Goal: Find specific page/section: Find specific page/section

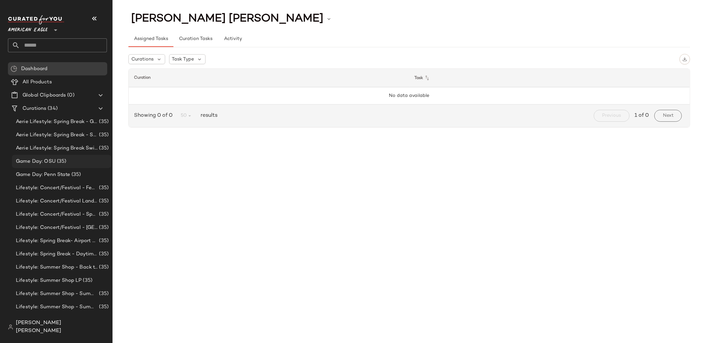
click at [74, 164] on div "Game Day: OSU (35)" at bounding box center [61, 162] width 95 height 8
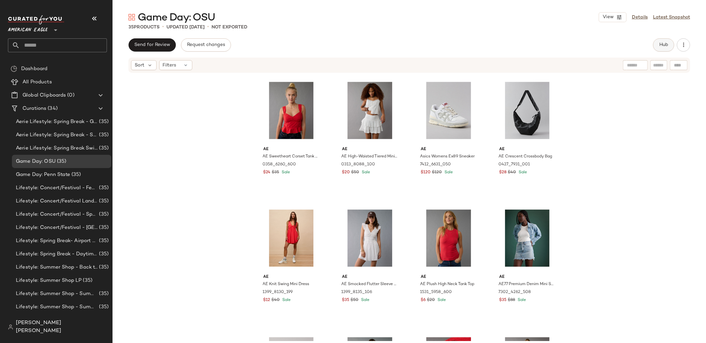
click at [657, 47] on button "Hub" at bounding box center [663, 44] width 21 height 13
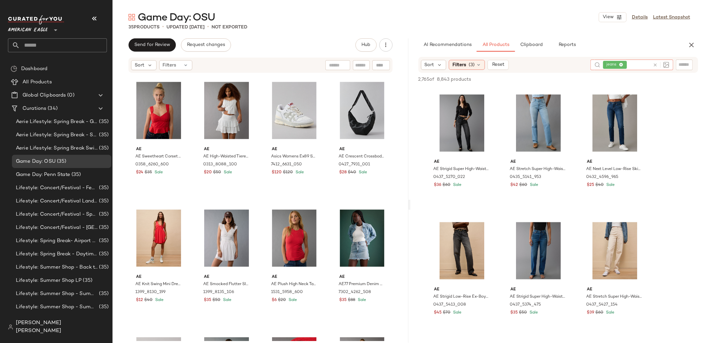
click at [655, 66] on icon at bounding box center [655, 65] width 5 height 5
click at [481, 65] on icon at bounding box center [478, 64] width 5 height 5
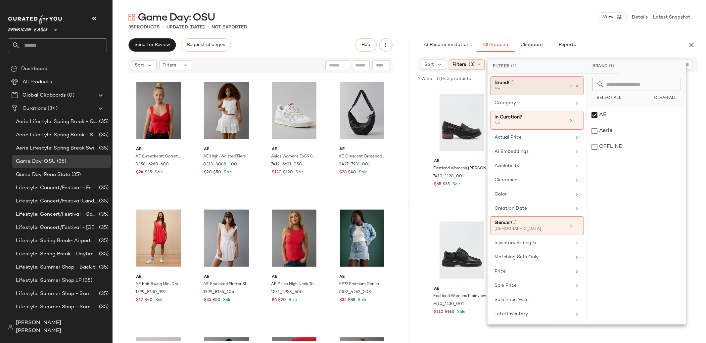
click at [577, 86] on icon at bounding box center [577, 86] width 5 height 5
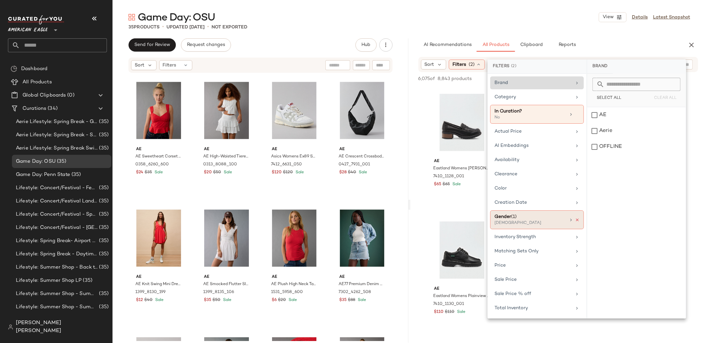
click at [578, 222] on icon at bounding box center [577, 220] width 5 height 5
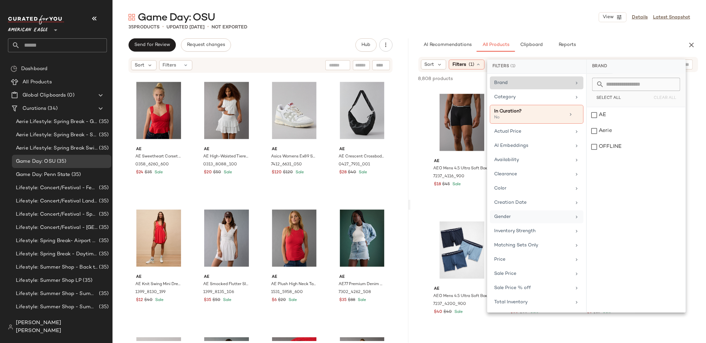
click at [472, 76] on div "8,808 products • 0 selected" at bounding box center [450, 78] width 65 height 7
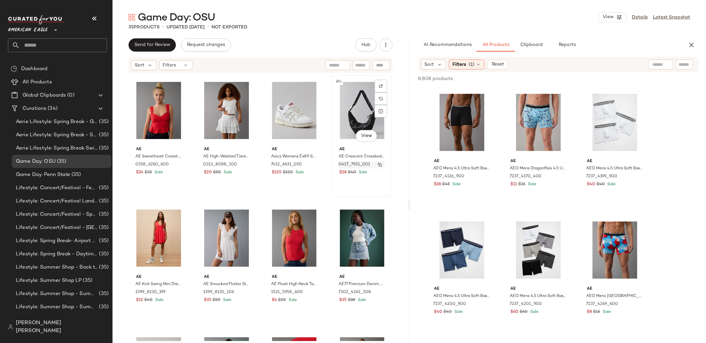
click at [375, 165] on button "button" at bounding box center [379, 165] width 9 height 6
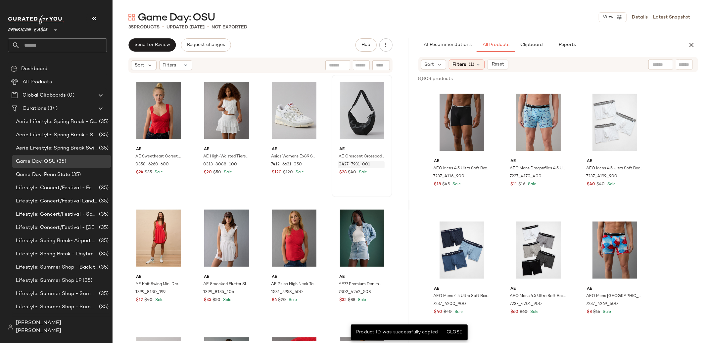
click at [658, 68] on div at bounding box center [660, 65] width 17 height 10
paste input "**********"
type input "**********"
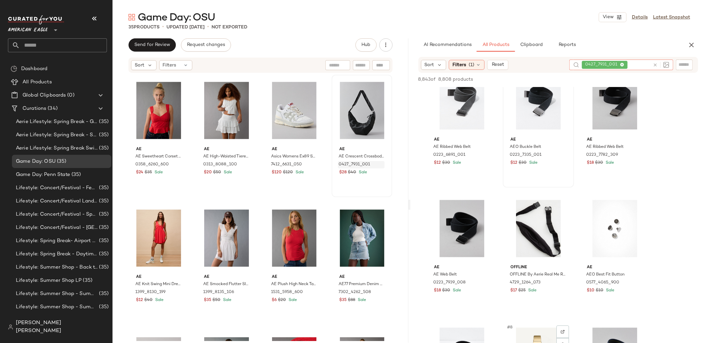
scroll to position [17, 0]
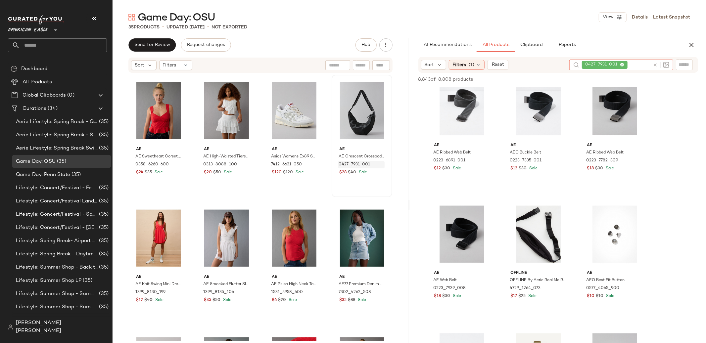
click at [622, 65] on icon at bounding box center [622, 65] width 4 height 4
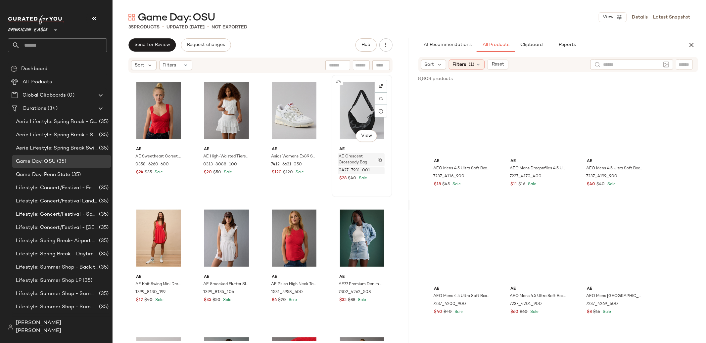
click at [378, 158] on img "button" at bounding box center [380, 160] width 4 height 4
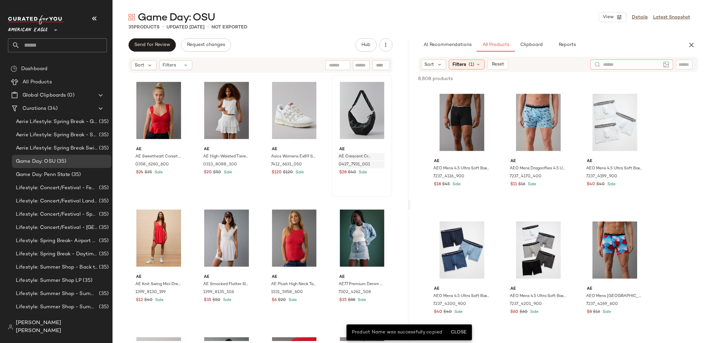
click at [658, 61] on input "text" at bounding box center [632, 64] width 58 height 7
paste input "**********"
type input "**********"
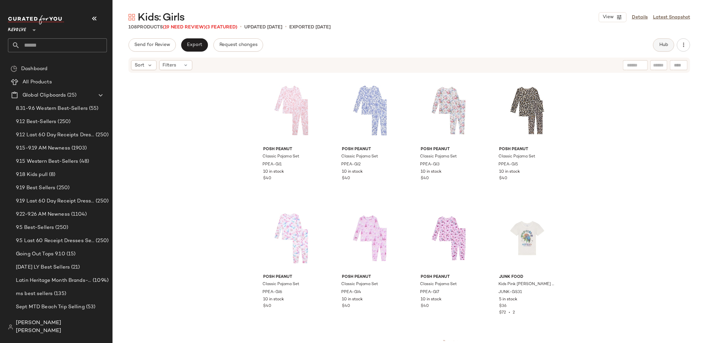
click at [660, 50] on button "Hub" at bounding box center [663, 44] width 21 height 13
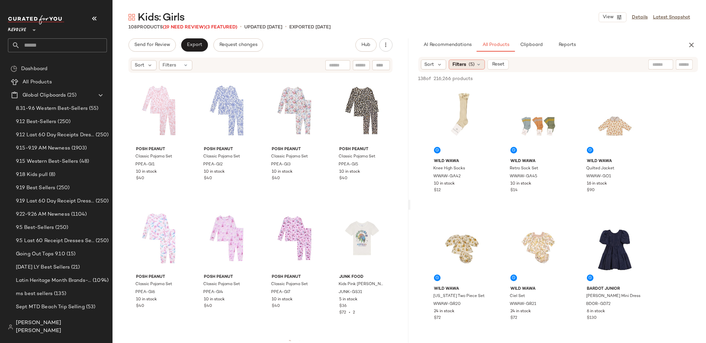
click at [471, 62] on span "(5)" at bounding box center [472, 64] width 6 height 7
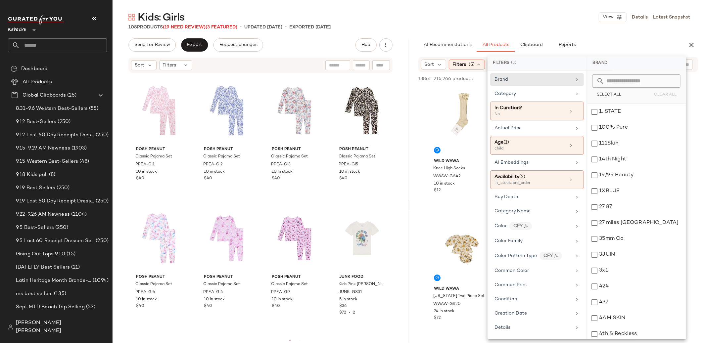
click at [479, 78] on div "138 of 216,266 products • 0 selected" at bounding box center [460, 78] width 85 height 7
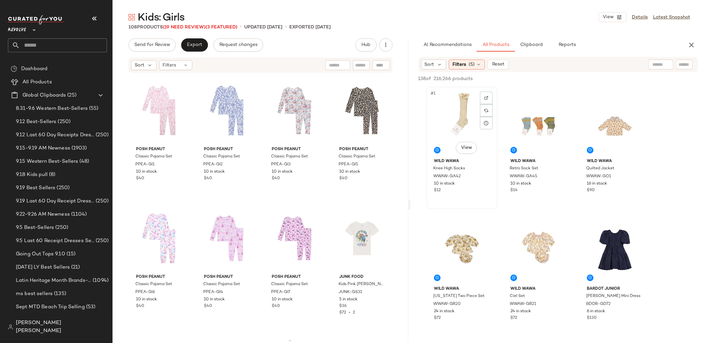
click at [467, 125] on div "#1 View" at bounding box center [462, 122] width 67 height 67
click at [476, 62] on icon at bounding box center [478, 64] width 5 height 5
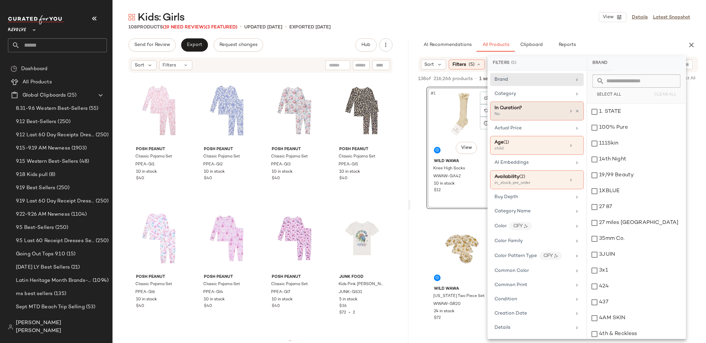
click at [522, 109] on div "In Curation?" at bounding box center [529, 108] width 71 height 7
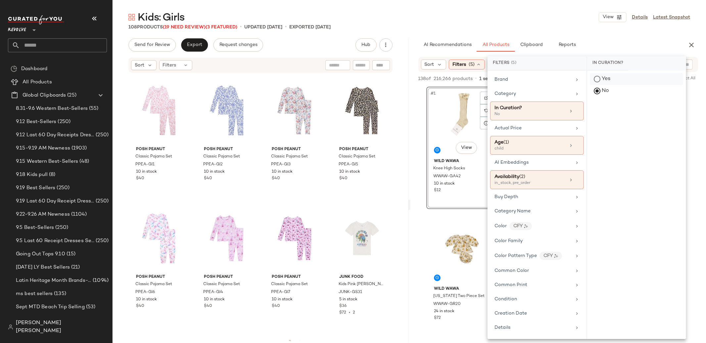
click at [606, 79] on div "Yes" at bounding box center [636, 79] width 93 height 12
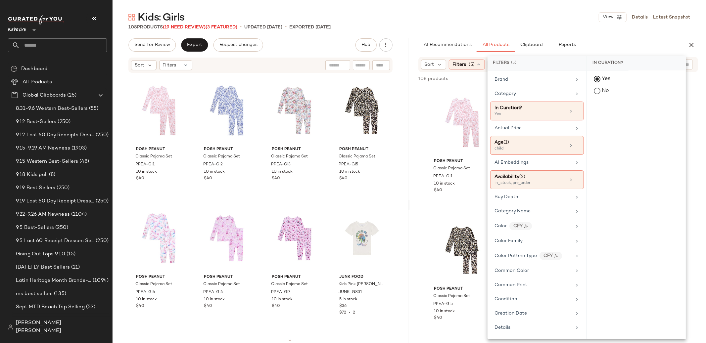
click at [508, 18] on div "Kids: Girls View Details Latest Snapshot" at bounding box center [409, 17] width 593 height 13
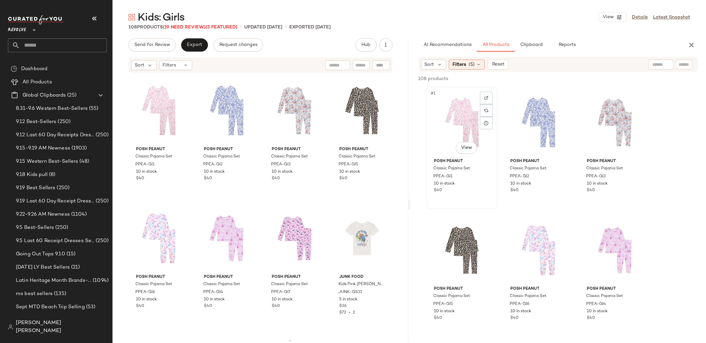
click at [472, 113] on div "#1 View" at bounding box center [462, 122] width 67 height 67
click at [465, 133] on div "#1 View" at bounding box center [462, 122] width 67 height 67
click at [478, 176] on div "PPEA-GI1" at bounding box center [461, 176] width 57 height 7
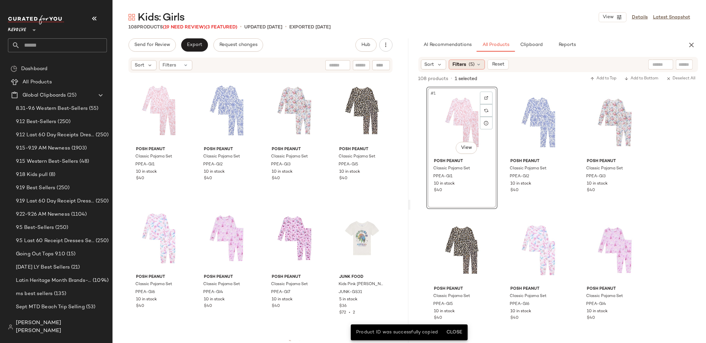
click at [480, 62] on icon at bounding box center [478, 64] width 5 height 5
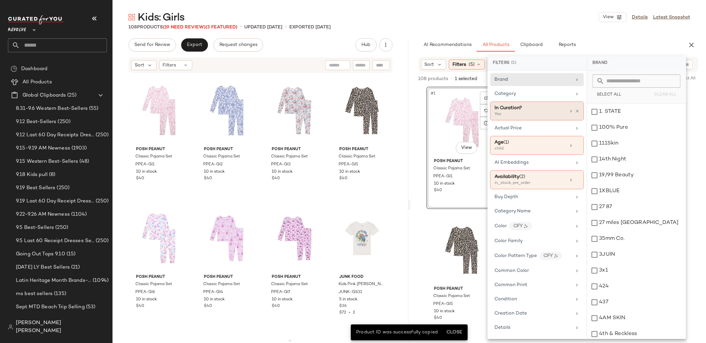
click at [508, 110] on span "In Curation?" at bounding box center [507, 108] width 27 height 5
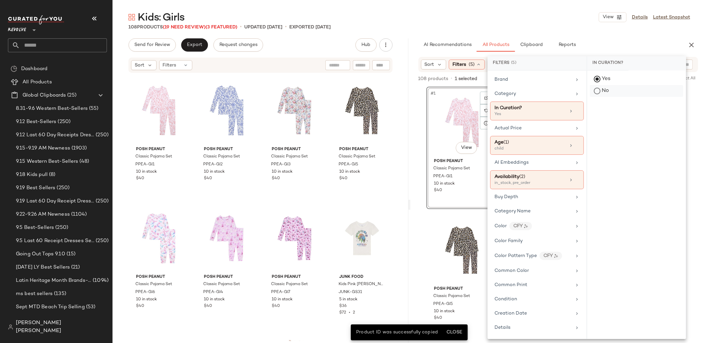
click at [610, 90] on div "No" at bounding box center [636, 91] width 93 height 12
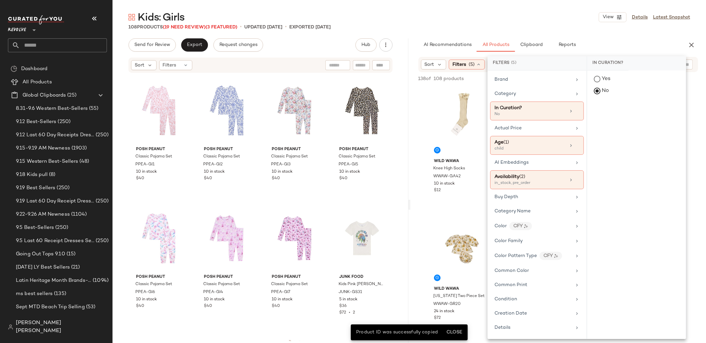
click at [610, 38] on div "Kids: Girls View Details Latest Snapshot 108 Products (19 Need Review) (3 Featu…" at bounding box center [409, 177] width 593 height 333
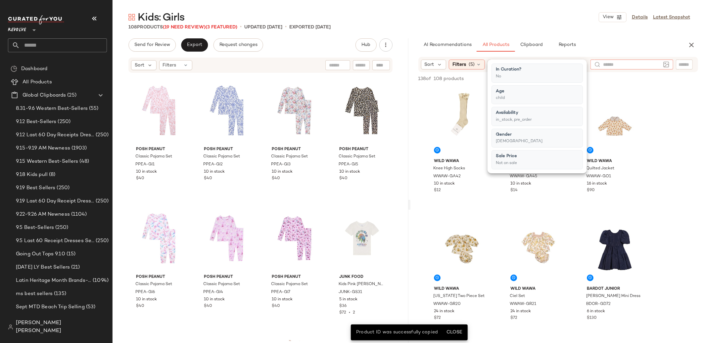
click at [666, 67] on div at bounding box center [631, 65] width 83 height 10
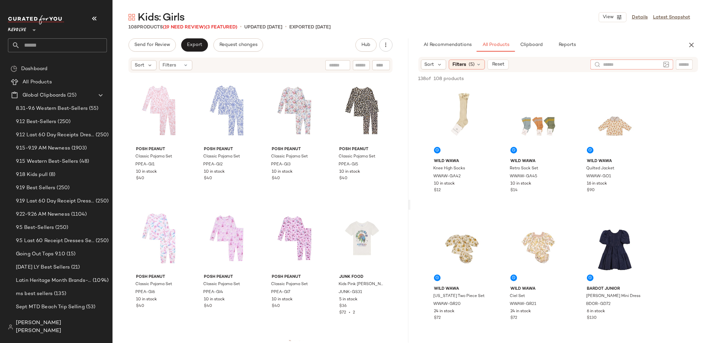
paste input "********"
type input "********"
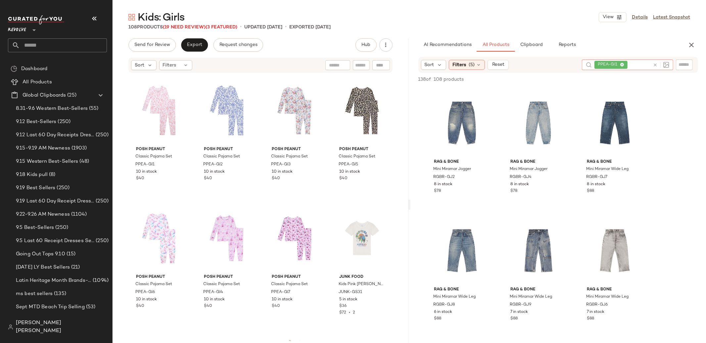
click at [622, 64] on icon at bounding box center [622, 65] width 4 height 4
click at [687, 64] on input "text" at bounding box center [685, 64] width 12 height 7
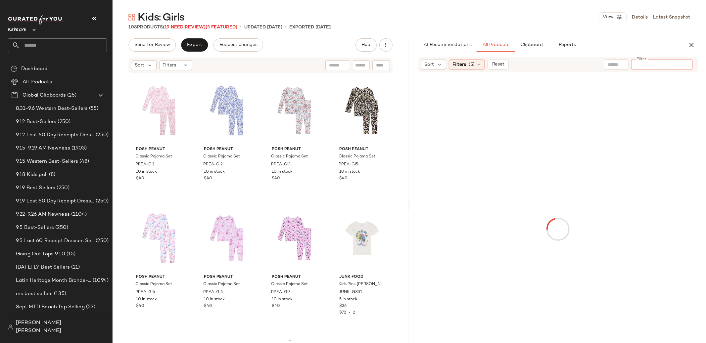
type input "*"
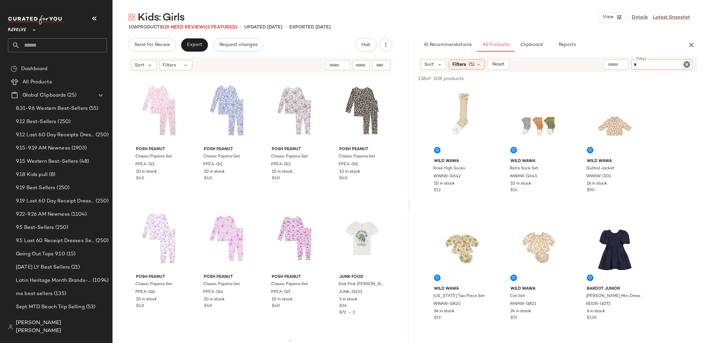
click at [684, 64] on icon "Clear Filter" at bounding box center [687, 65] width 8 height 8
paste input "********"
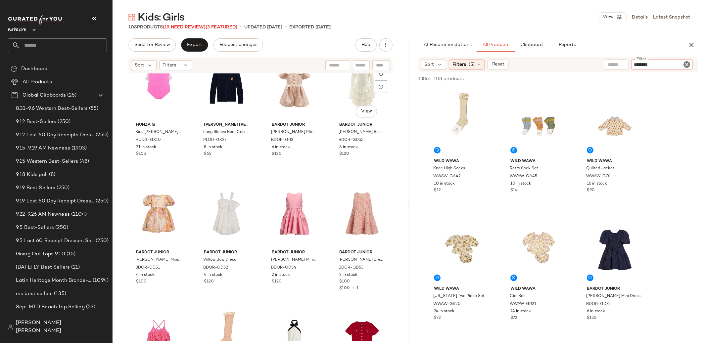
scroll to position [928, 0]
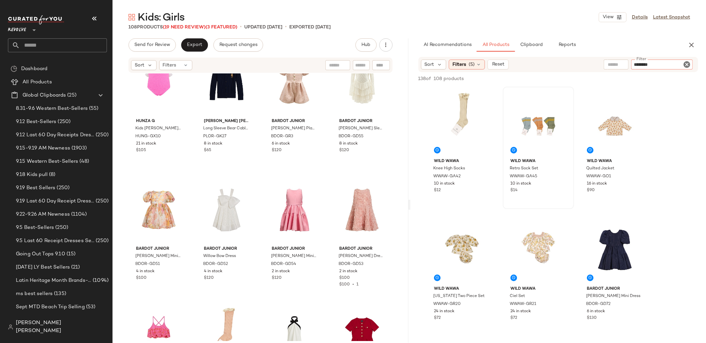
type input "********"
click at [473, 63] on span "(5)" at bounding box center [472, 64] width 6 height 7
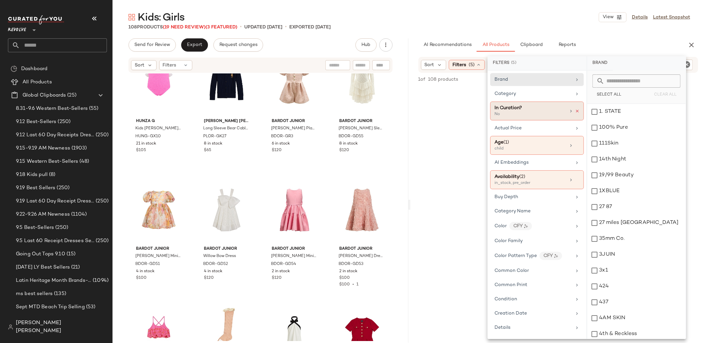
click at [575, 111] on icon at bounding box center [577, 111] width 5 height 5
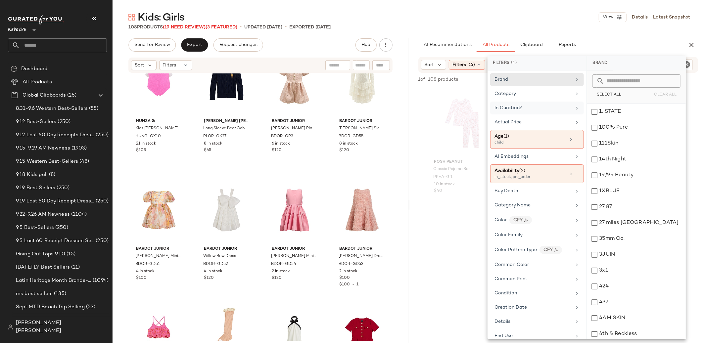
click at [419, 110] on div "Posh Peanut Classic Pajama Set PPEA-GI1 10 in stock $40" at bounding box center [558, 148] width 296 height 122
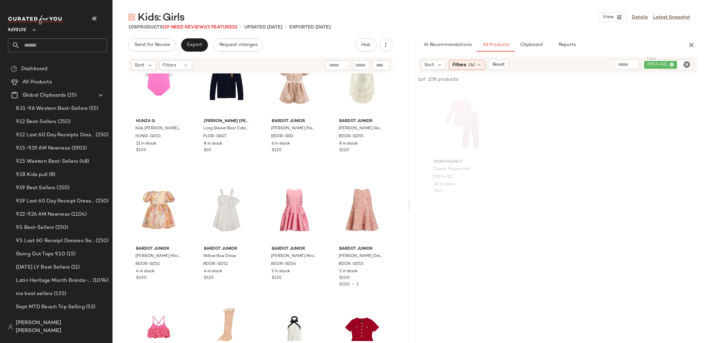
click at [673, 65] on div "PPEA-GI1" at bounding box center [666, 65] width 51 height 11
click at [688, 65] on icon "Clear Filter" at bounding box center [687, 65] width 8 height 8
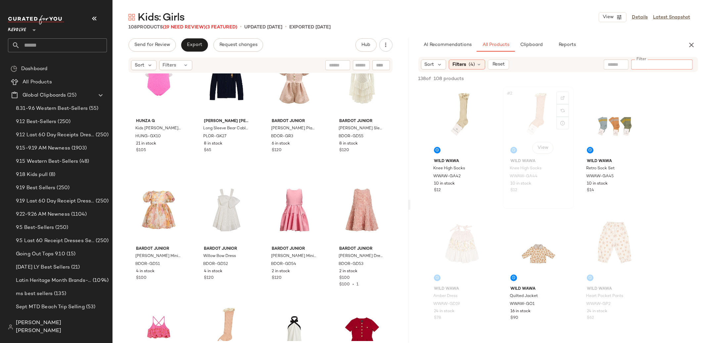
click at [527, 114] on div "#2 View" at bounding box center [538, 122] width 67 height 67
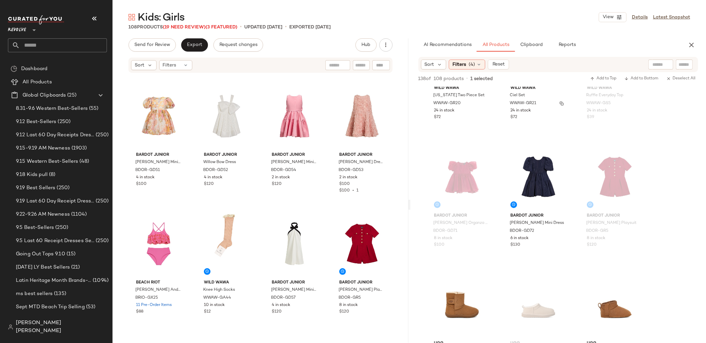
scroll to position [352, 0]
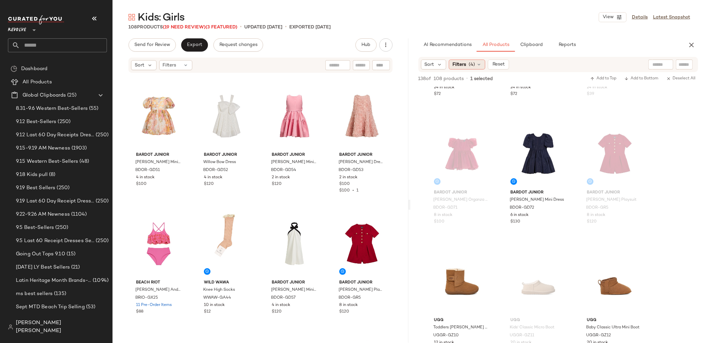
click at [475, 67] on span "(4)" at bounding box center [472, 64] width 6 height 7
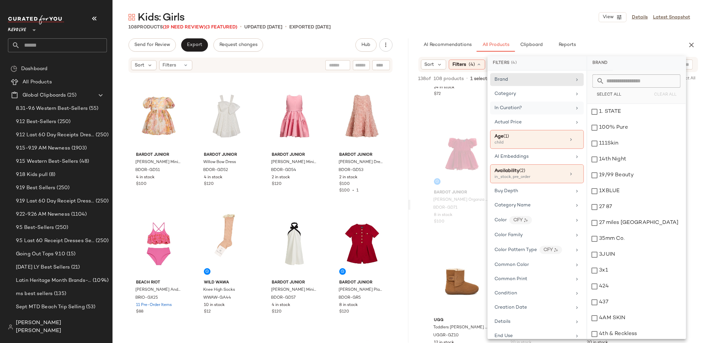
click at [525, 107] on div "In Curation?" at bounding box center [532, 108] width 77 height 7
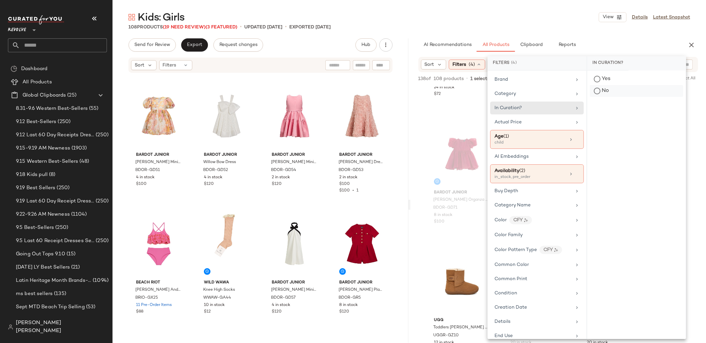
click at [595, 92] on div "No" at bounding box center [636, 91] width 93 height 12
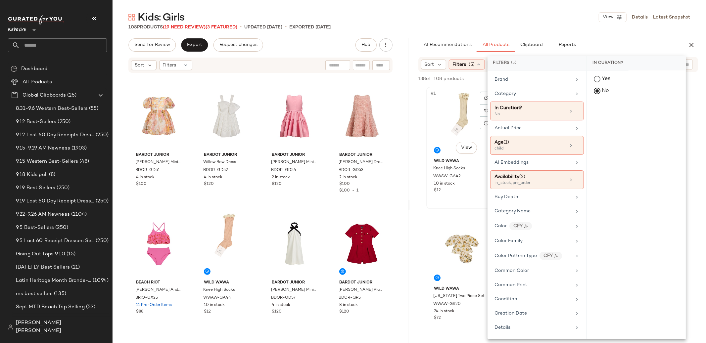
click at [470, 135] on div "#1 View" at bounding box center [462, 122] width 67 height 67
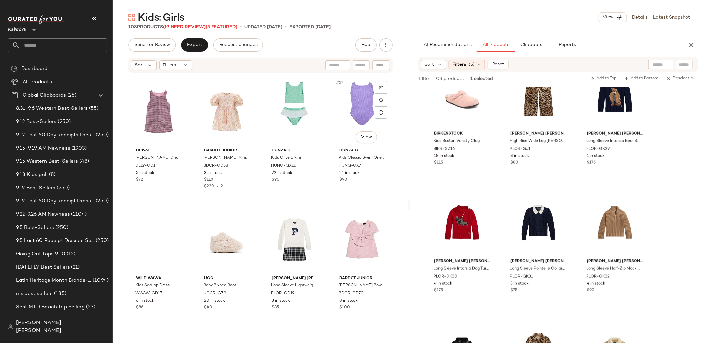
scroll to position [1543, 0]
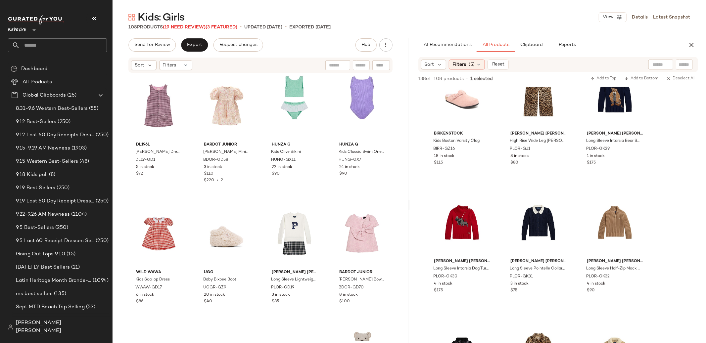
drag, startPoint x: 467, startPoint y: 128, endPoint x: 454, endPoint y: 5, distance: 123.4
click at [656, 67] on input "text" at bounding box center [660, 64] width 17 height 7
type input "**********"
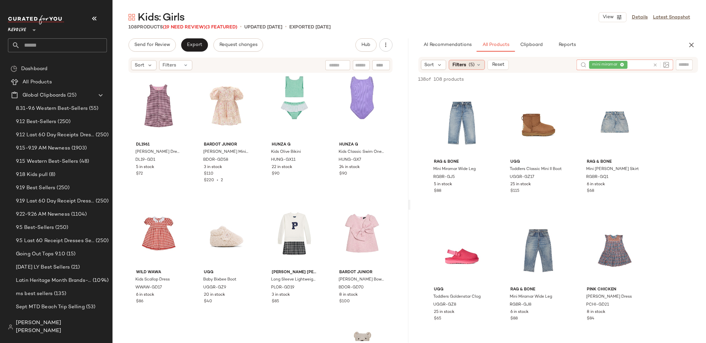
click at [469, 64] on span "(5)" at bounding box center [472, 65] width 6 height 7
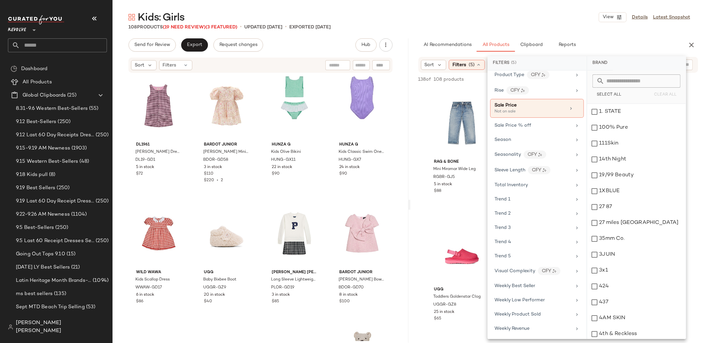
scroll to position [0, 0]
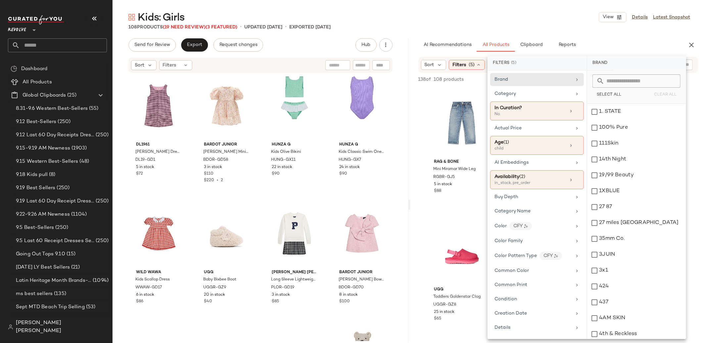
click at [615, 43] on div "AI Recommendations All Products Clipboard Reports" at bounding box center [547, 44] width 259 height 13
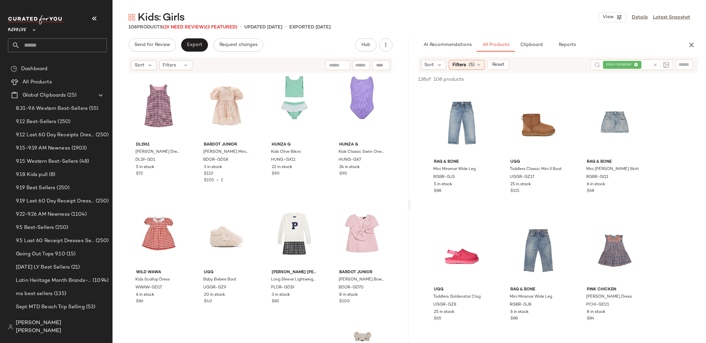
click at [487, 63] on div "Sort Filters (5) Reset" at bounding box center [465, 65] width 88 height 10
click at [481, 63] on icon at bounding box center [478, 64] width 5 height 5
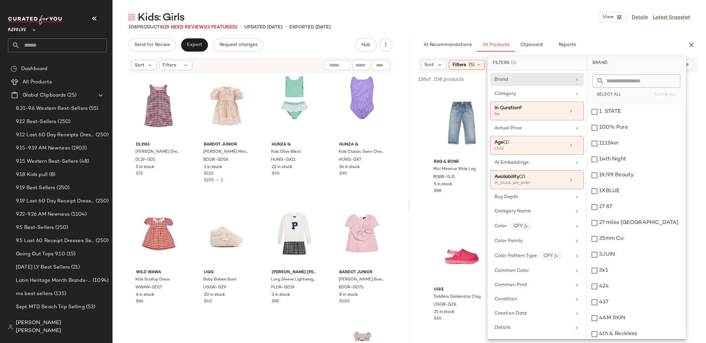
click at [609, 41] on div "AI Recommendations All Products Clipboard Reports" at bounding box center [547, 44] width 259 height 13
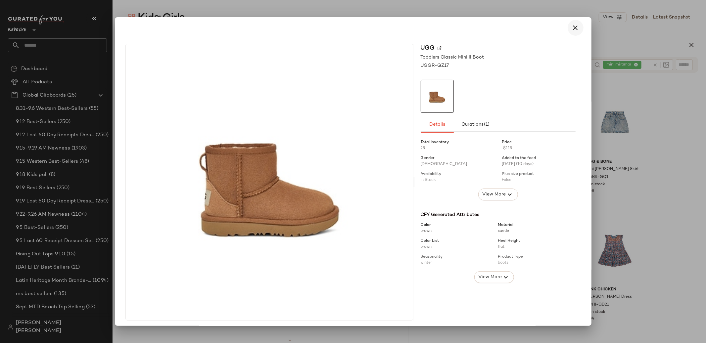
click at [572, 28] on icon "button" at bounding box center [576, 28] width 8 height 8
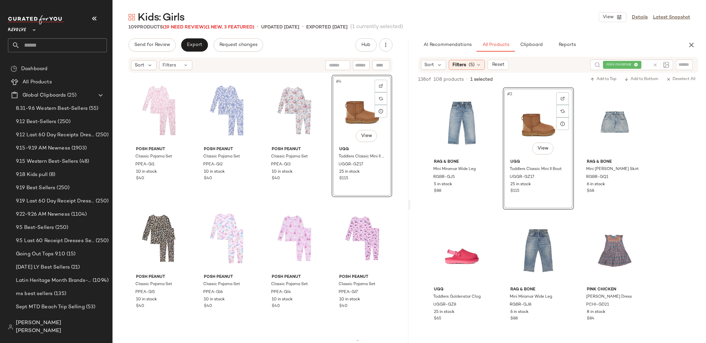
click at [349, 108] on div "#4 View" at bounding box center [362, 110] width 56 height 67
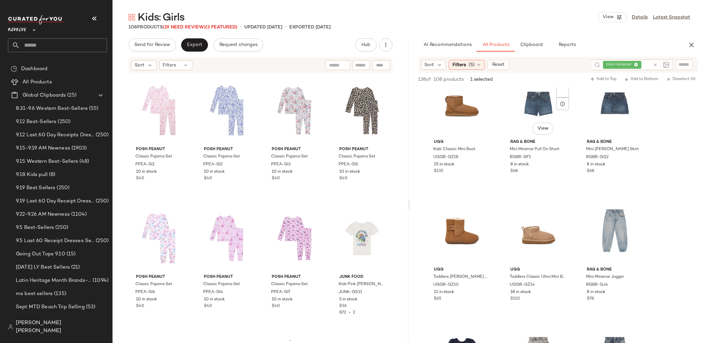
scroll to position [240, 0]
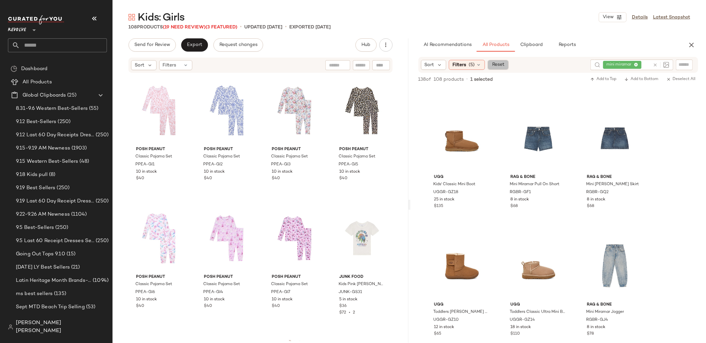
click at [496, 69] on button "Reset" at bounding box center [498, 65] width 21 height 10
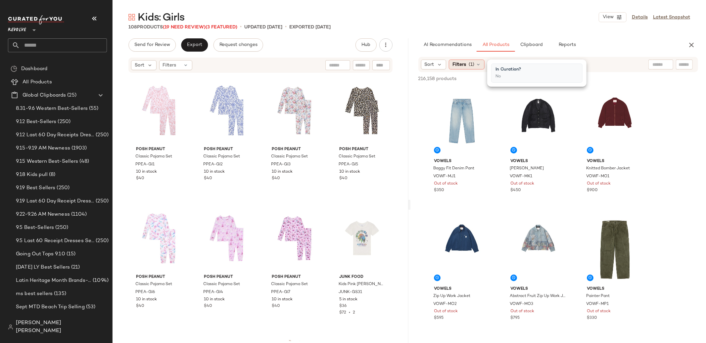
click at [483, 65] on div "Filters (1)" at bounding box center [467, 65] width 36 height 10
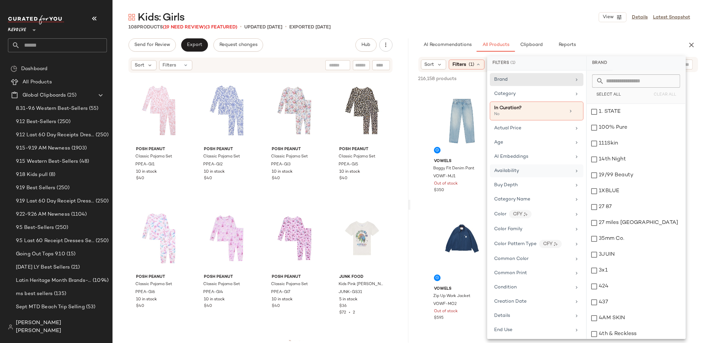
click at [542, 172] on div "Availability" at bounding box center [532, 170] width 77 height 7
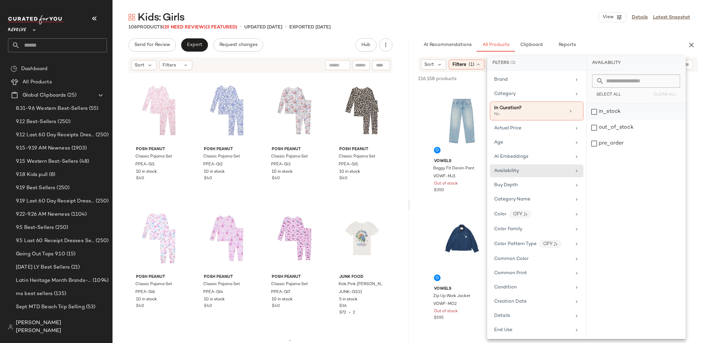
click at [593, 113] on div "in_stock" at bounding box center [636, 112] width 99 height 16
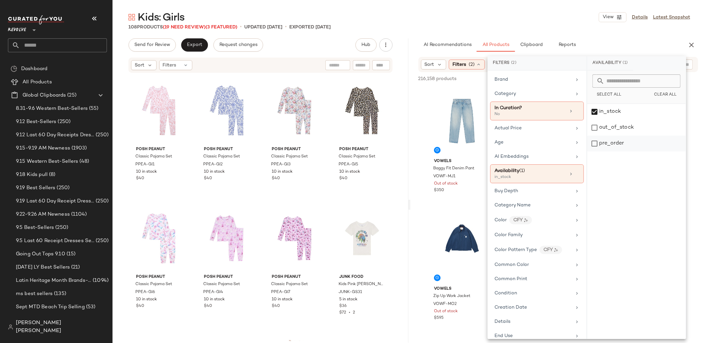
click at [593, 144] on div "pre_order" at bounding box center [636, 144] width 99 height 16
click at [543, 146] on div "Age" at bounding box center [532, 142] width 77 height 7
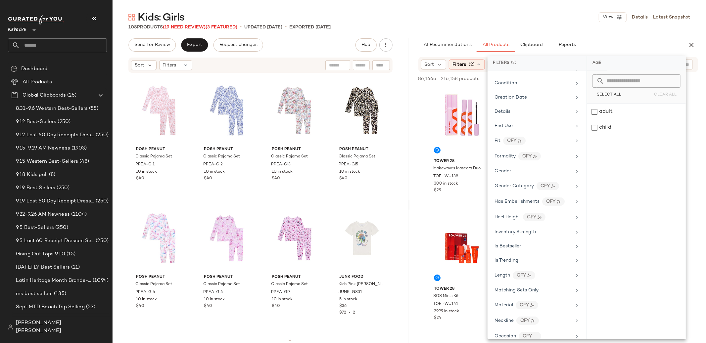
scroll to position [222, 0]
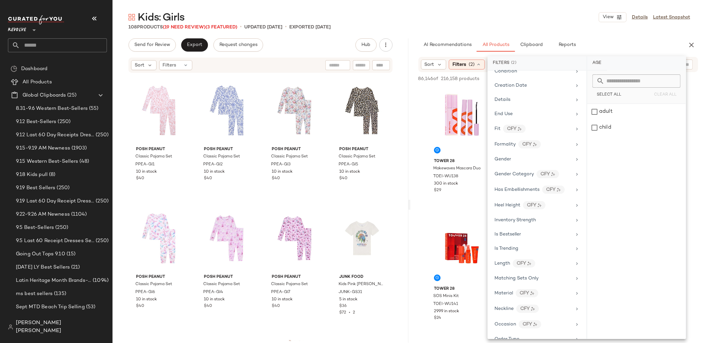
click at [553, 159] on div "Gender" at bounding box center [532, 159] width 77 height 7
click at [595, 115] on div "[DEMOGRAPHIC_DATA]" at bounding box center [636, 112] width 99 height 16
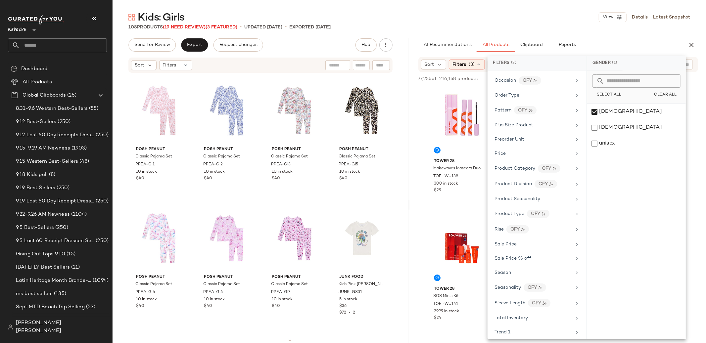
scroll to position [473, 0]
click at [529, 247] on div "Sale Price" at bounding box center [532, 243] width 77 height 7
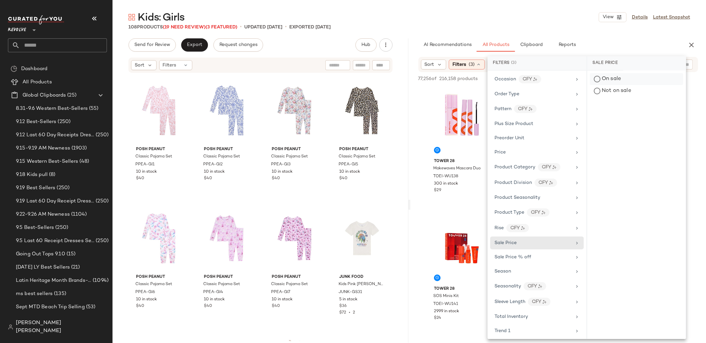
click at [613, 79] on div "On sale" at bounding box center [636, 79] width 93 height 12
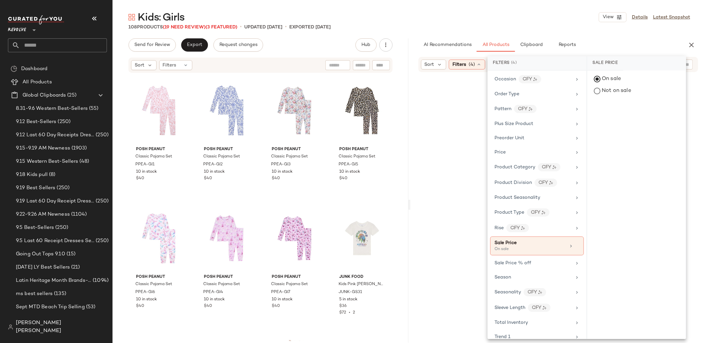
click at [516, 21] on div "Kids: Girls View Details Latest Snapshot" at bounding box center [409, 17] width 593 height 13
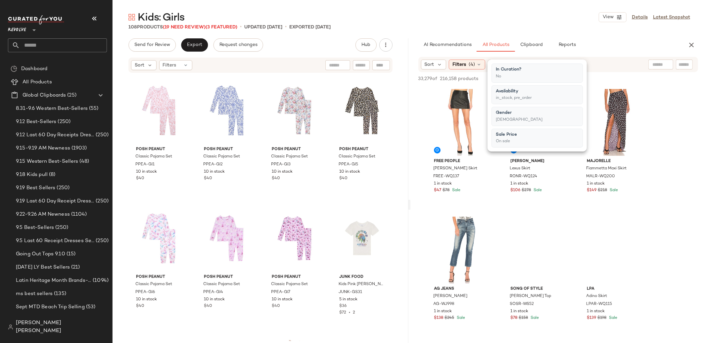
click at [522, 22] on div "Kids: Girls View Details Latest Snapshot" at bounding box center [409, 17] width 593 height 13
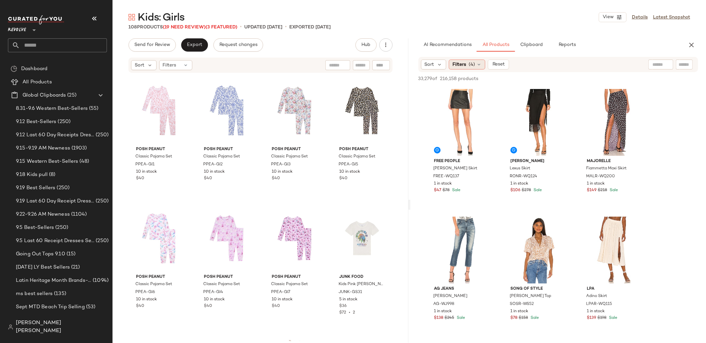
click at [483, 67] on div "Filters (4)" at bounding box center [467, 65] width 36 height 10
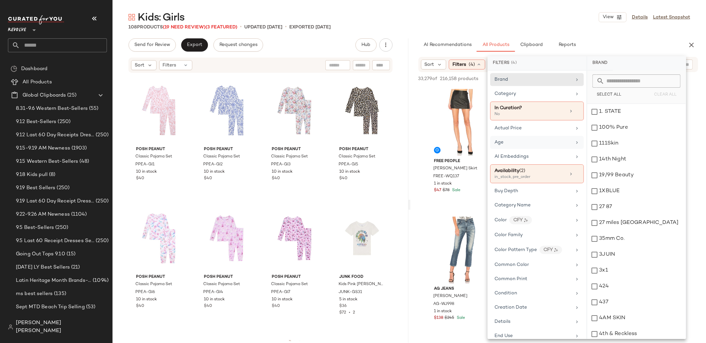
click at [535, 146] on div "Age" at bounding box center [532, 142] width 77 height 7
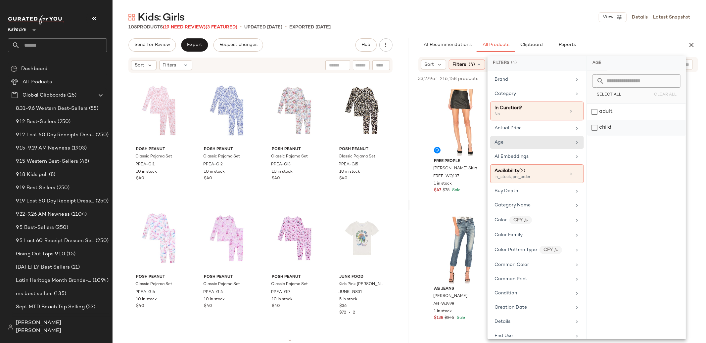
click at [603, 130] on div "child" at bounding box center [636, 128] width 99 height 16
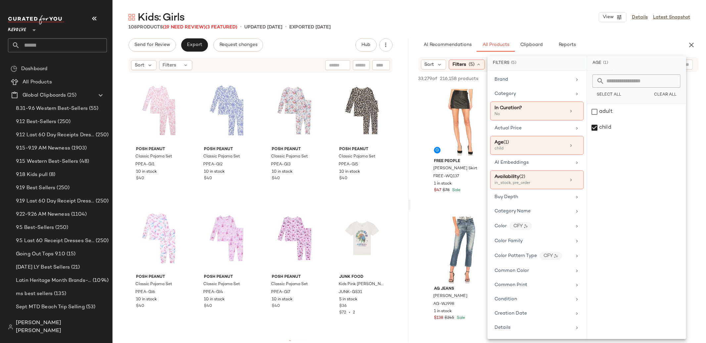
click at [527, 19] on div "Kids: Girls View Details Latest Snapshot" at bounding box center [409, 17] width 593 height 13
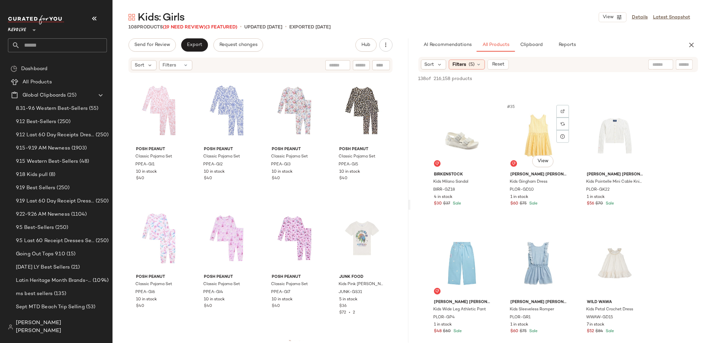
scroll to position [1393, 0]
